Goal: Task Accomplishment & Management: Manage account settings

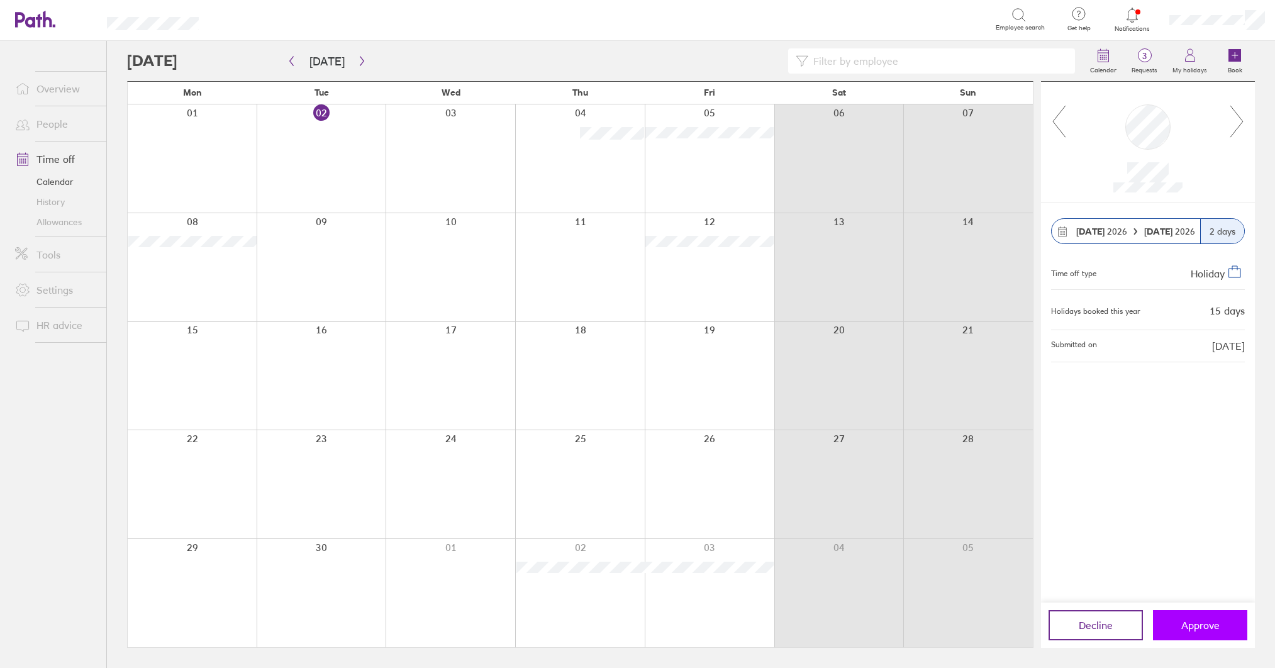
click at [1204, 624] on span "Approve" at bounding box center [1201, 625] width 38 height 11
click at [1203, 624] on span "Approve" at bounding box center [1201, 625] width 38 height 11
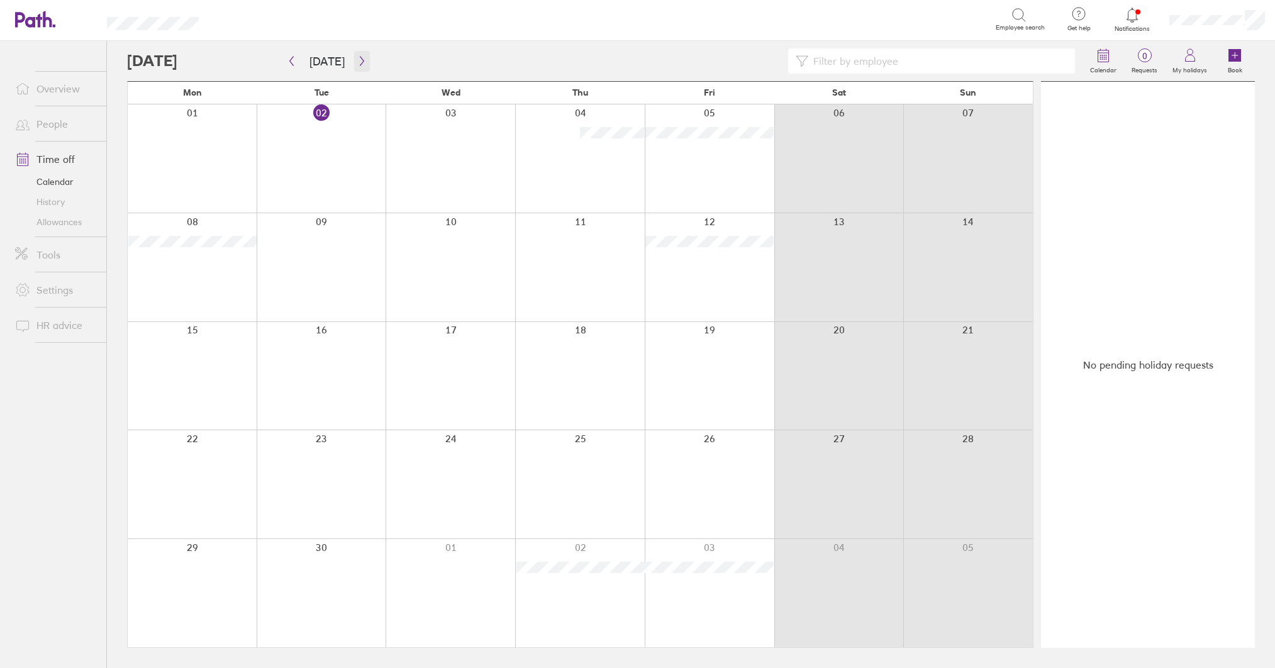
click at [361, 62] on icon "button" at bounding box center [361, 61] width 9 height 10
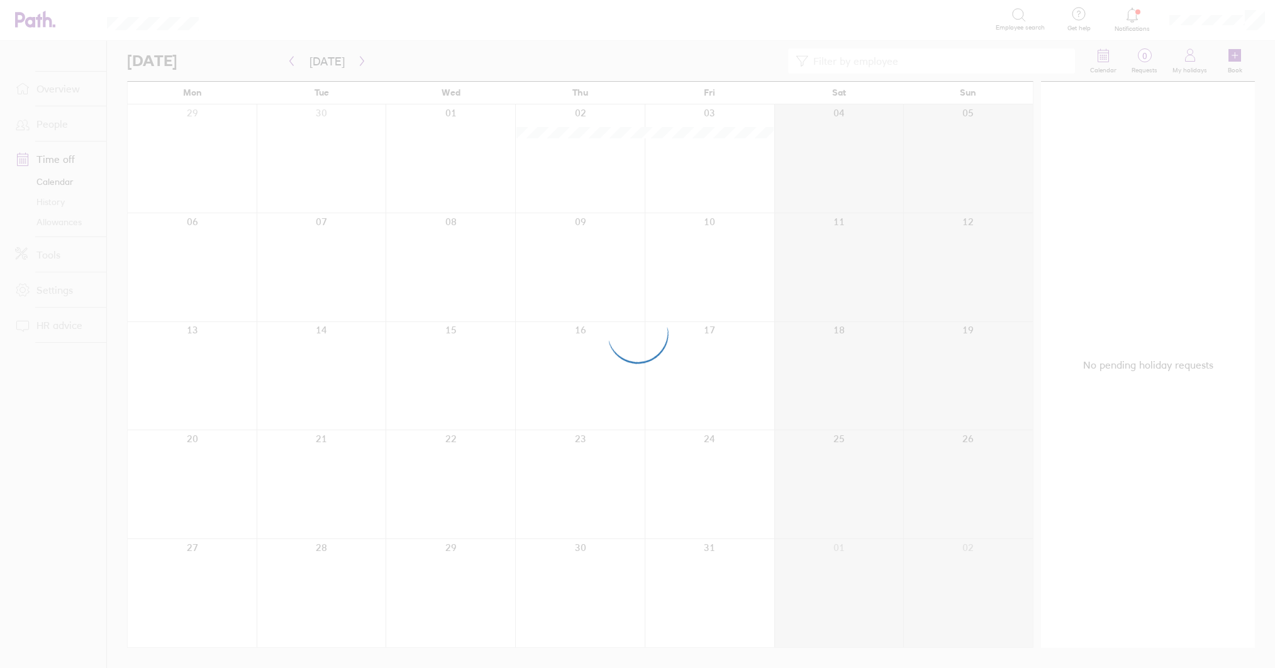
click at [361, 62] on div at bounding box center [637, 334] width 1275 height 668
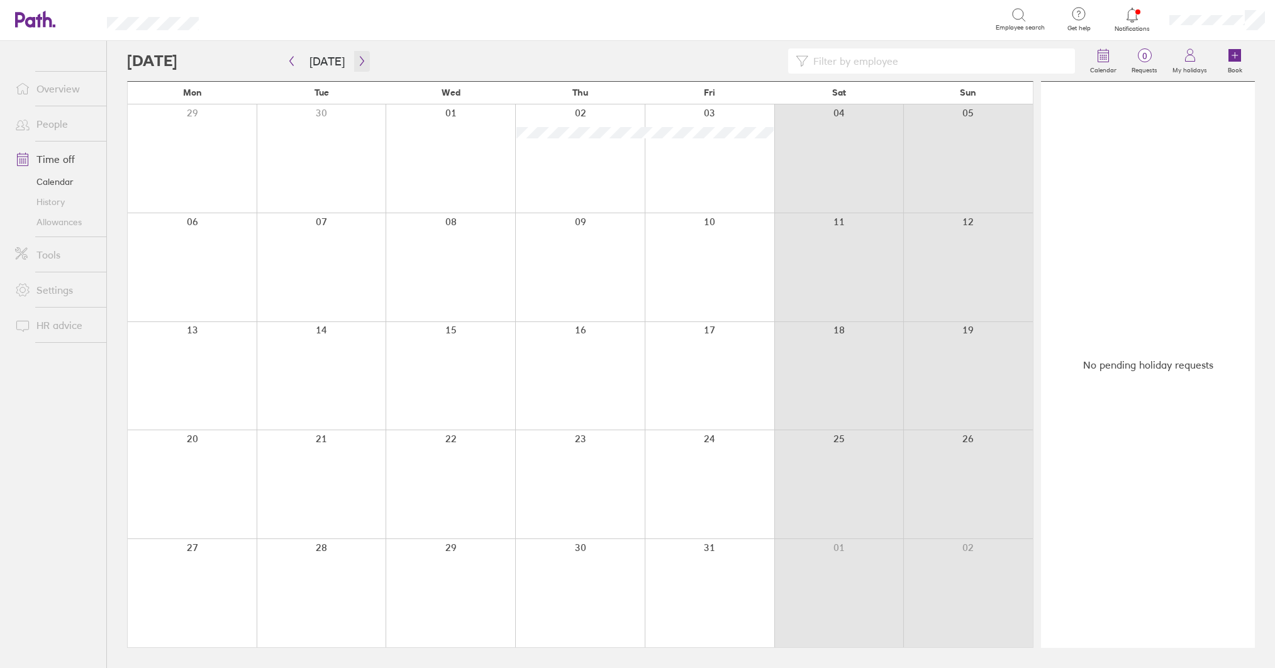
click at [361, 62] on icon "button" at bounding box center [361, 61] width 9 height 10
click at [363, 62] on button "button" at bounding box center [362, 61] width 16 height 21
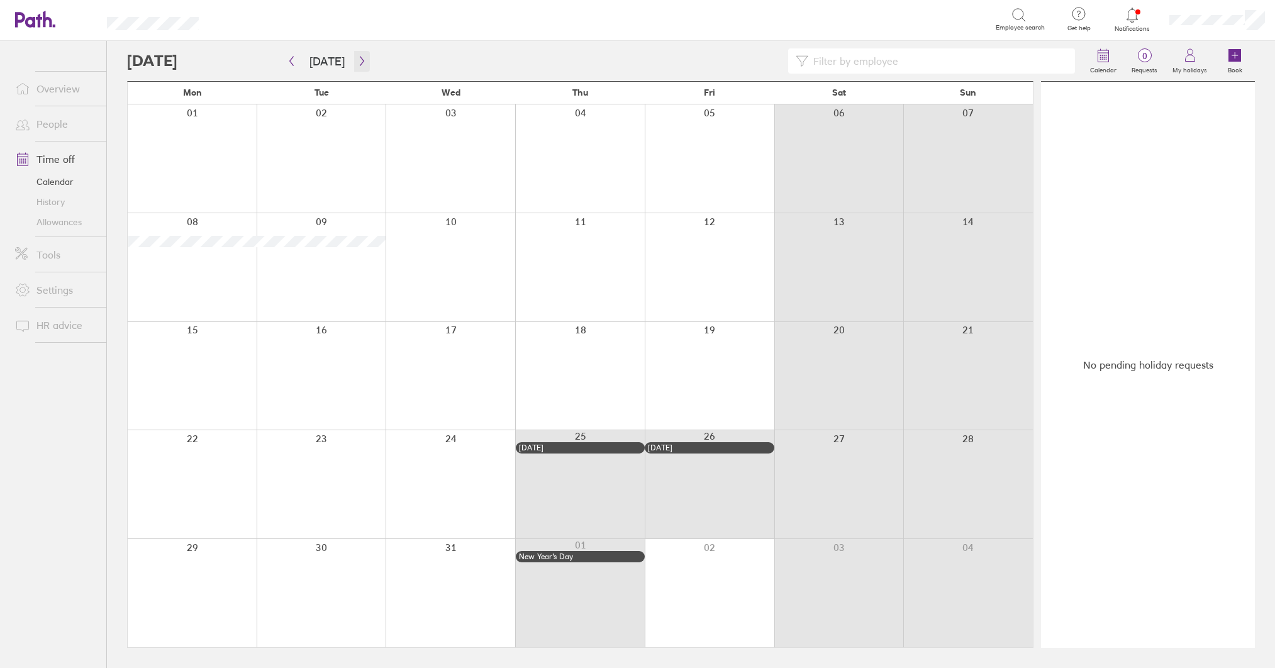
click at [363, 61] on button "button" at bounding box center [362, 61] width 16 height 21
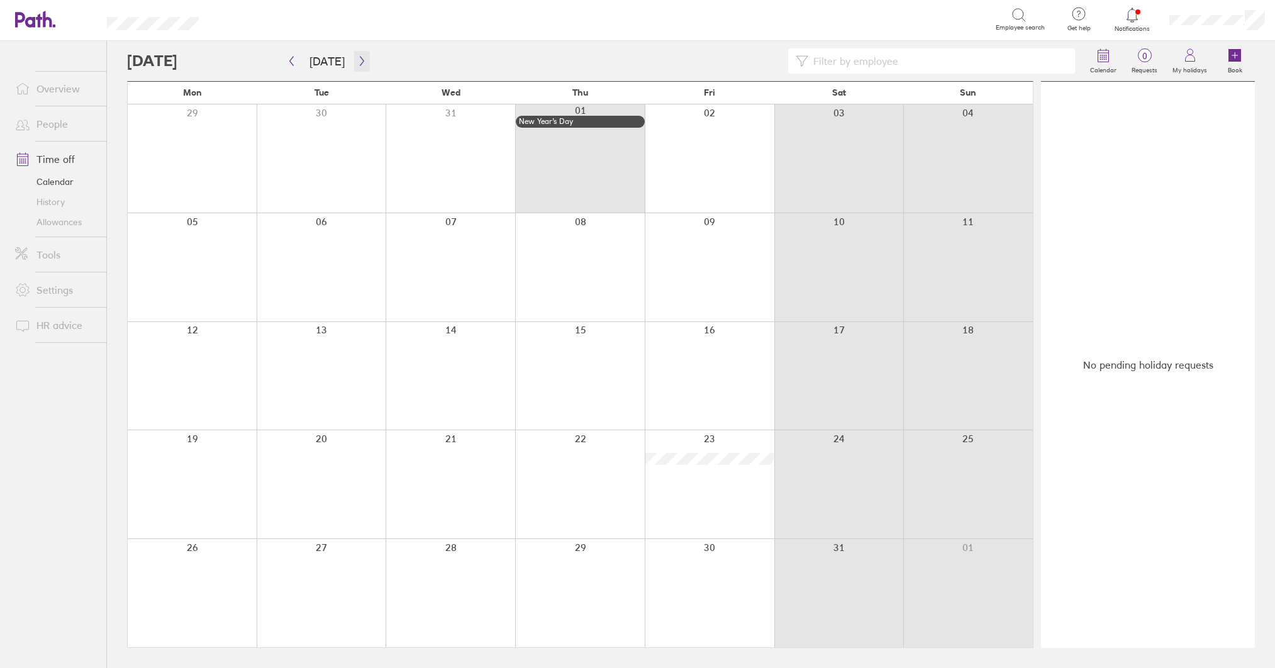
click at [363, 61] on button "button" at bounding box center [362, 61] width 16 height 21
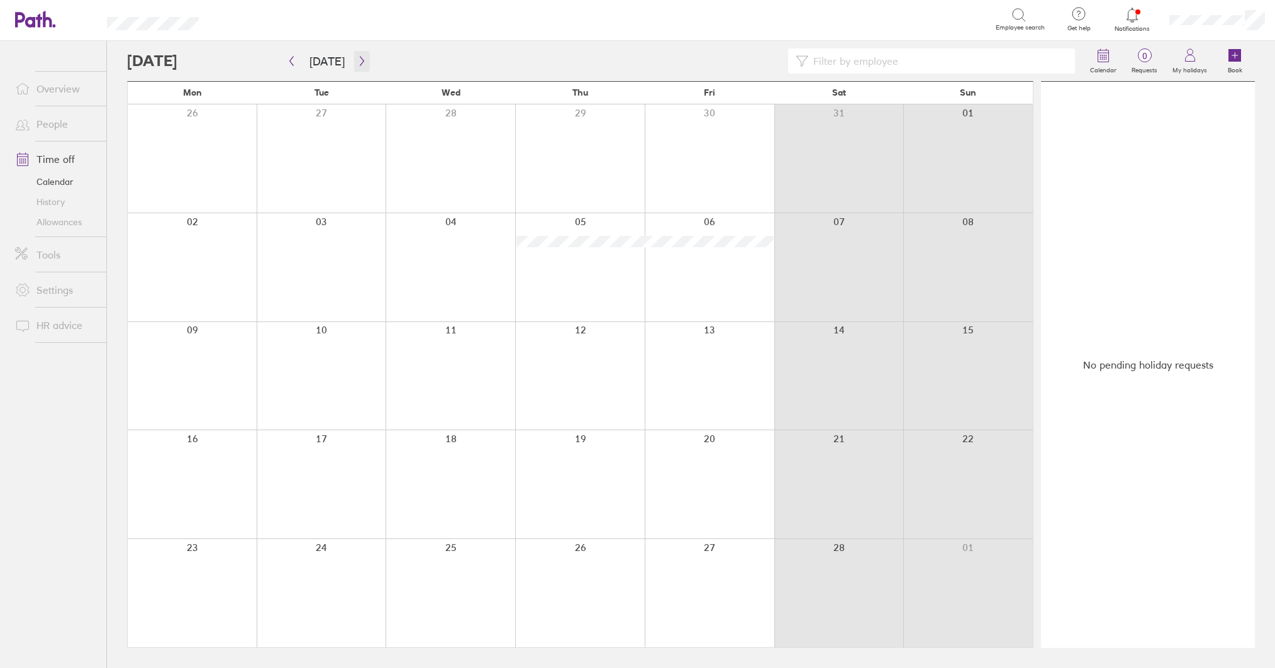
click at [363, 61] on button "button" at bounding box center [362, 61] width 16 height 21
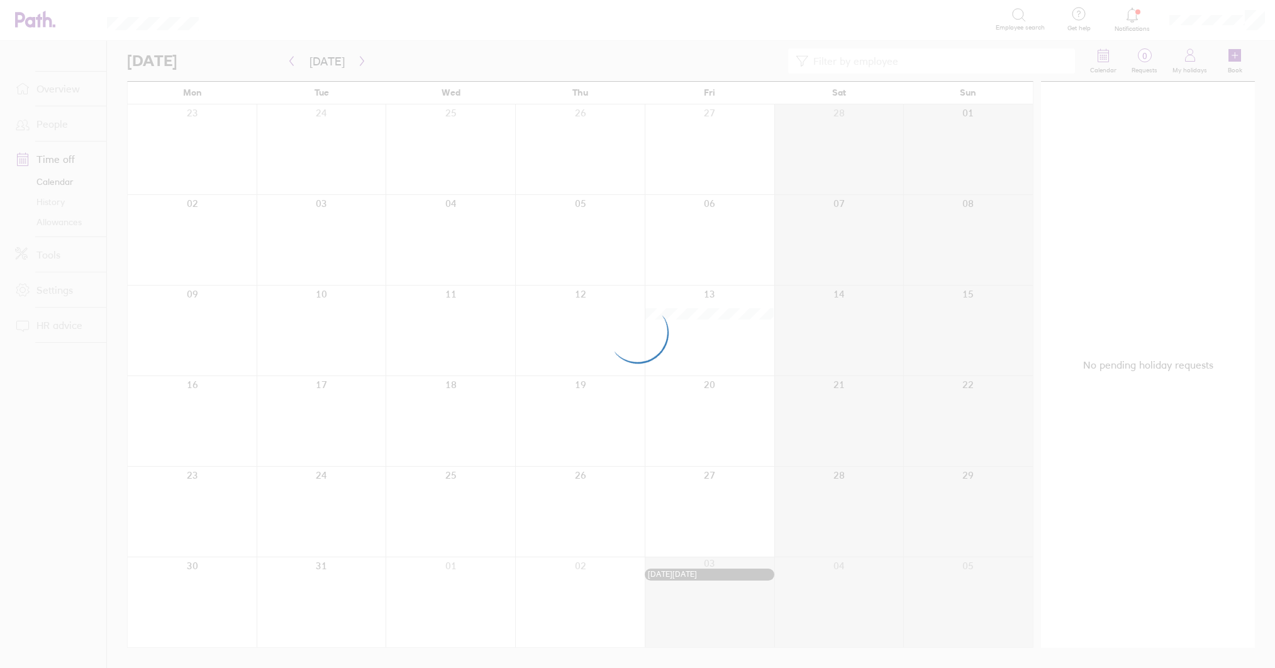
click at [363, 61] on div at bounding box center [637, 334] width 1275 height 668
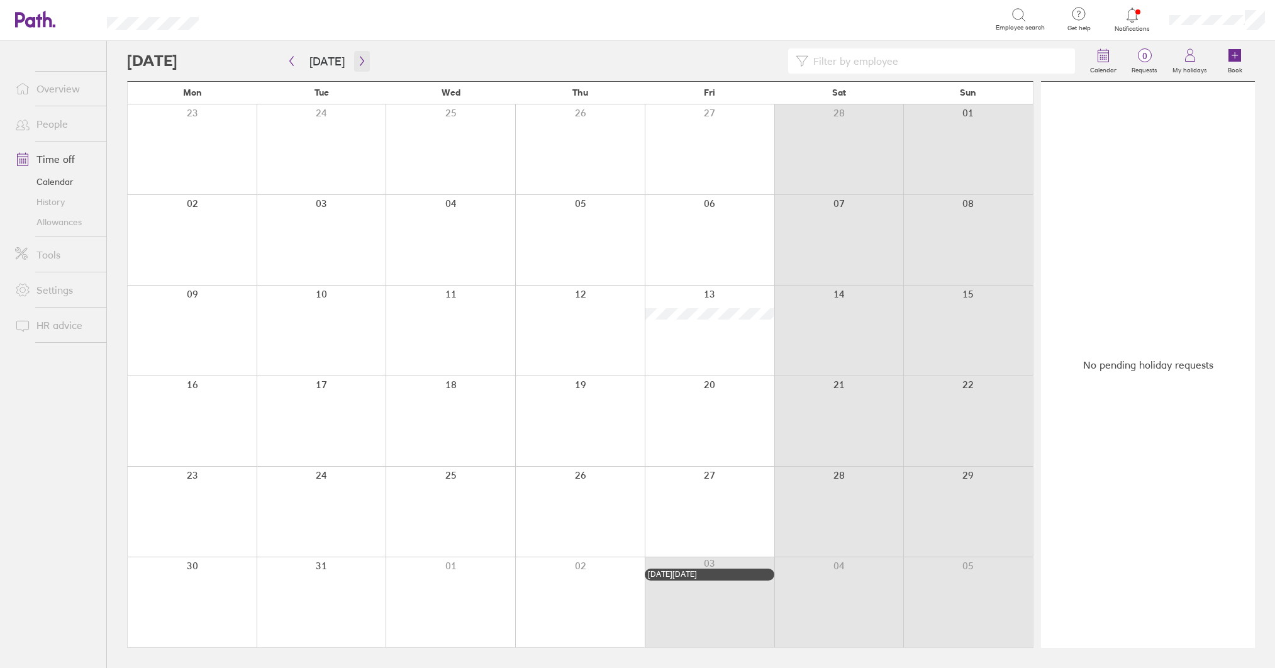
click at [360, 62] on icon "button" at bounding box center [361, 61] width 9 height 10
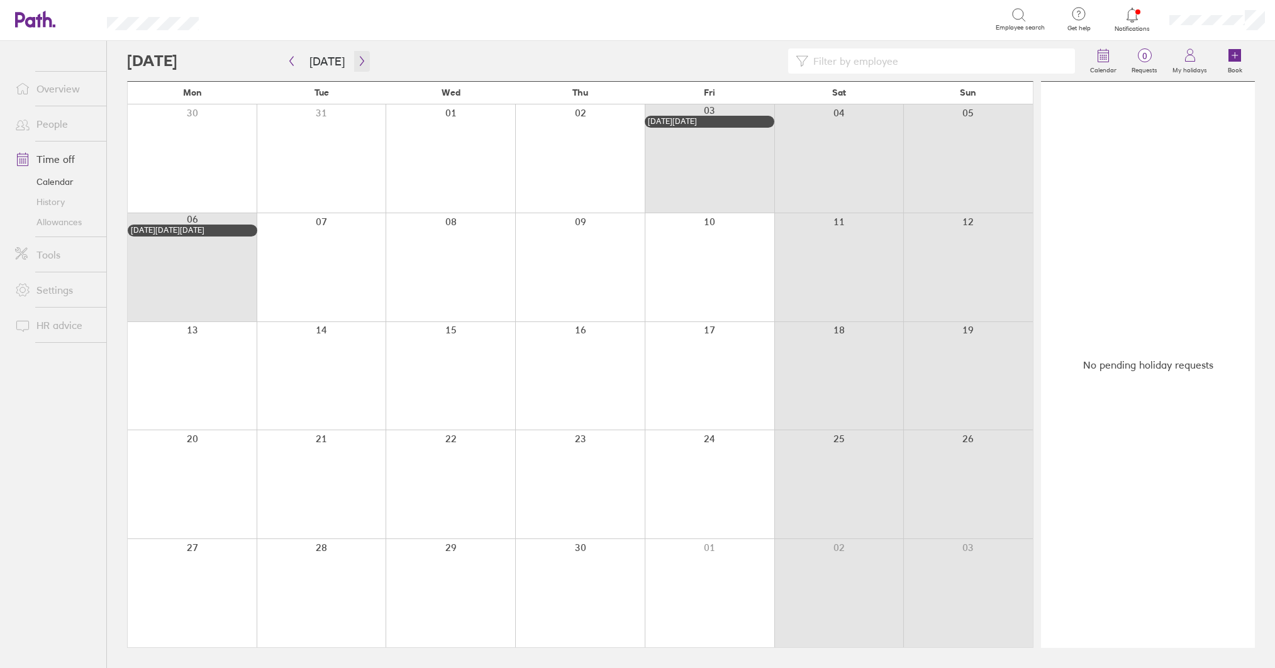
click at [360, 62] on icon "button" at bounding box center [361, 61] width 9 height 10
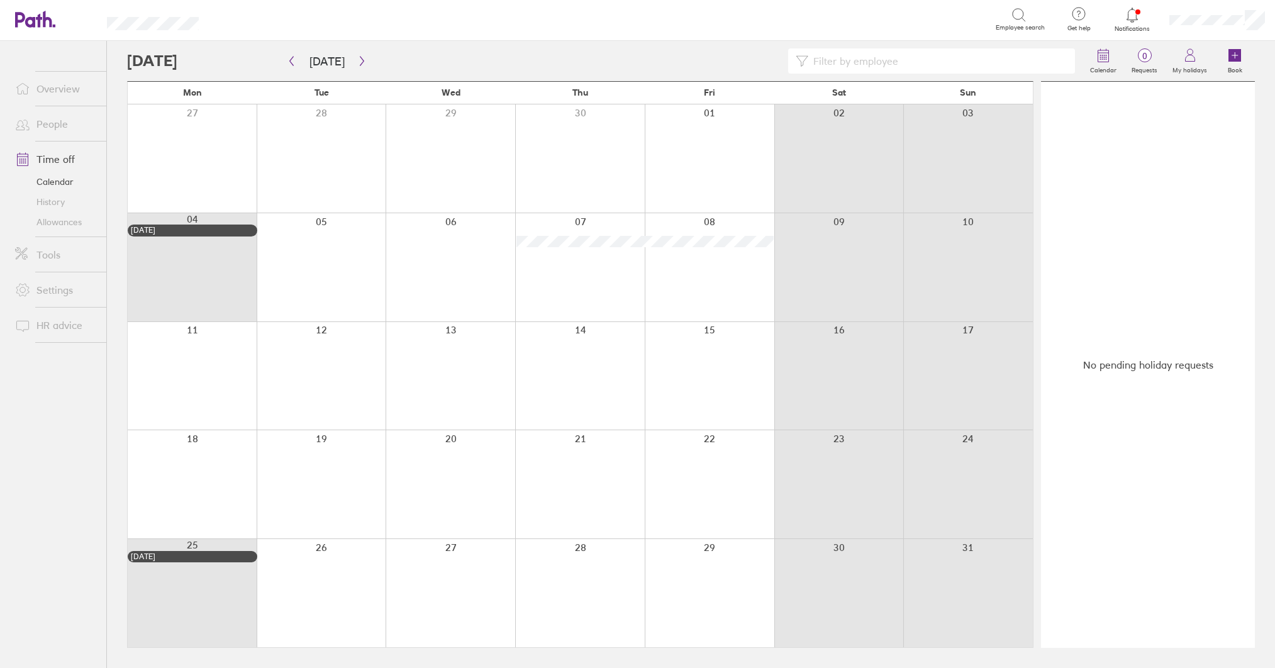
click at [52, 22] on icon at bounding box center [47, 19] width 9 height 16
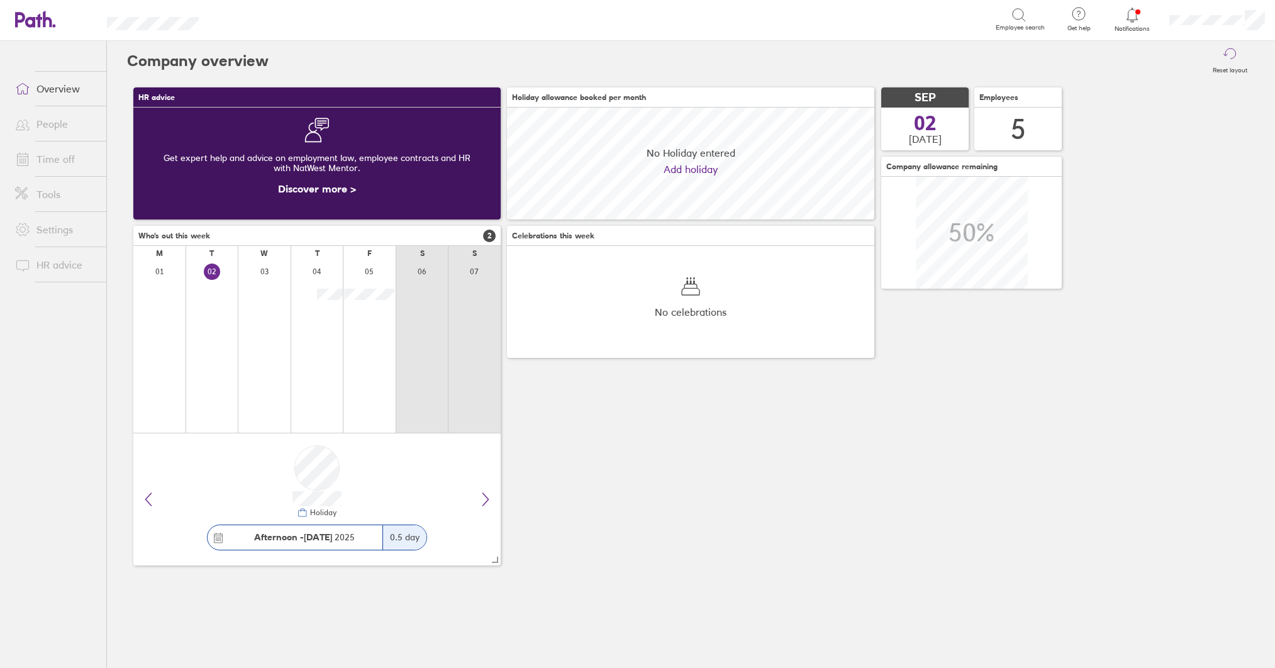
scroll to position [112, 367]
click at [63, 87] on link "Overview" at bounding box center [55, 88] width 101 height 25
click at [55, 123] on link "People" at bounding box center [55, 123] width 101 height 25
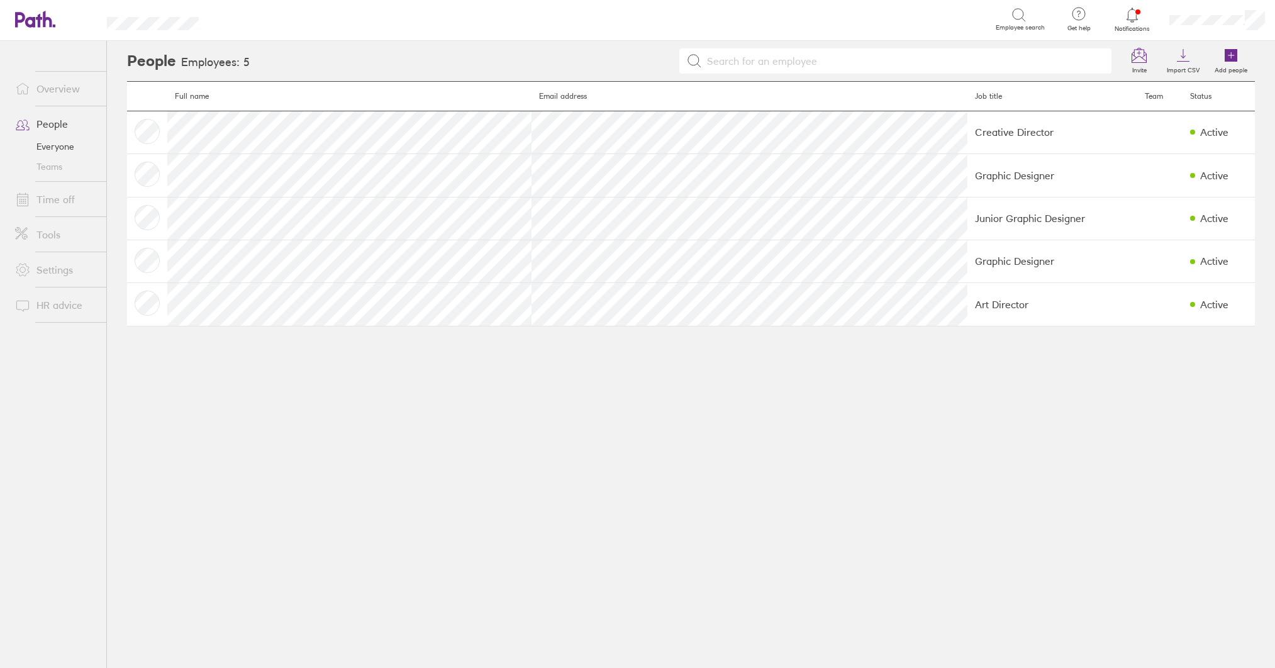
click at [59, 89] on link "Overview" at bounding box center [55, 88] width 101 height 25
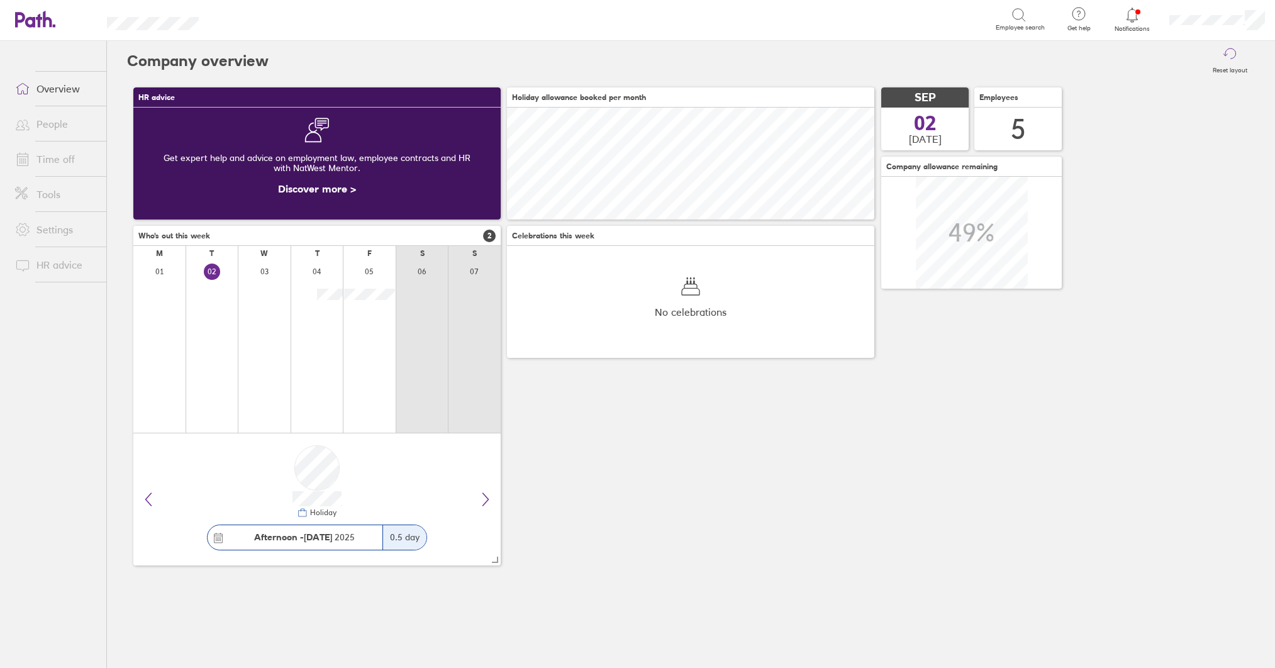
scroll to position [112, 367]
click at [1122, 28] on span "Notifications" at bounding box center [1132, 29] width 41 height 8
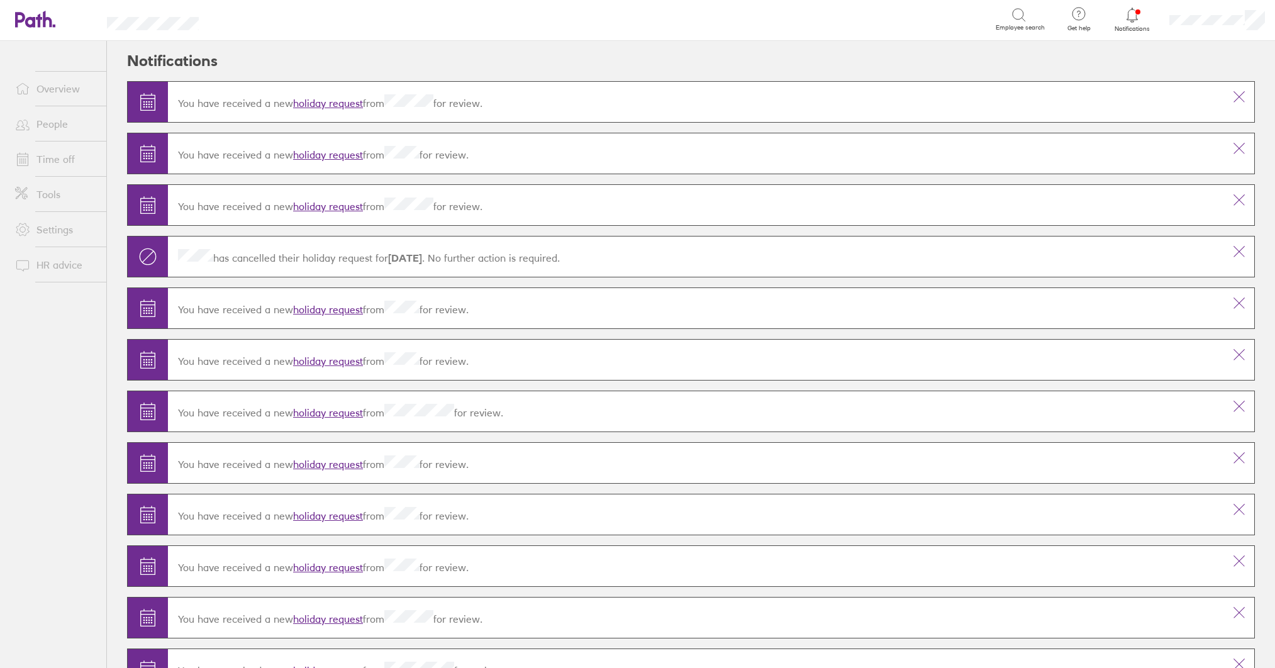
scroll to position [1, 0]
click at [337, 102] on link "holiday request" at bounding box center [328, 102] width 70 height 13
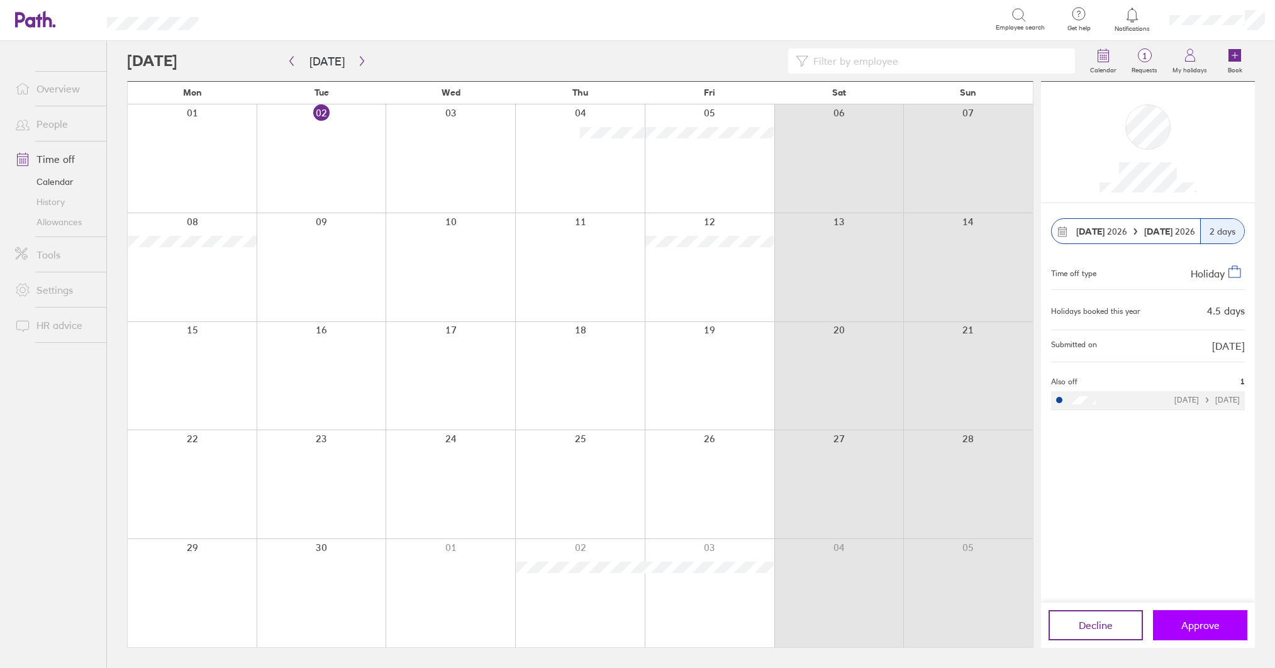
click at [1206, 625] on span "Approve" at bounding box center [1201, 625] width 38 height 11
